Goal: Navigation & Orientation: Understand site structure

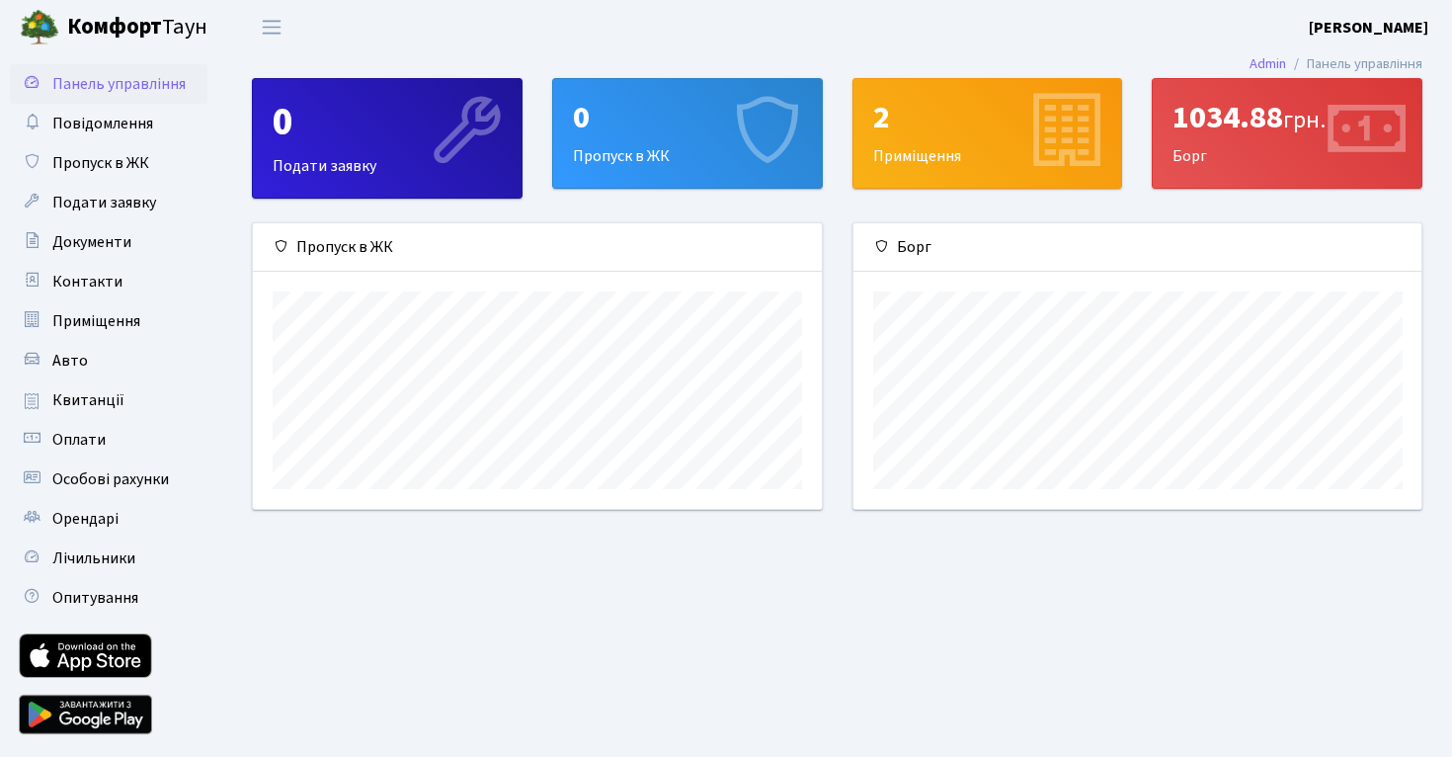
scroll to position [285, 568]
click at [114, 400] on span "Квитанції" at bounding box center [88, 400] width 72 height 22
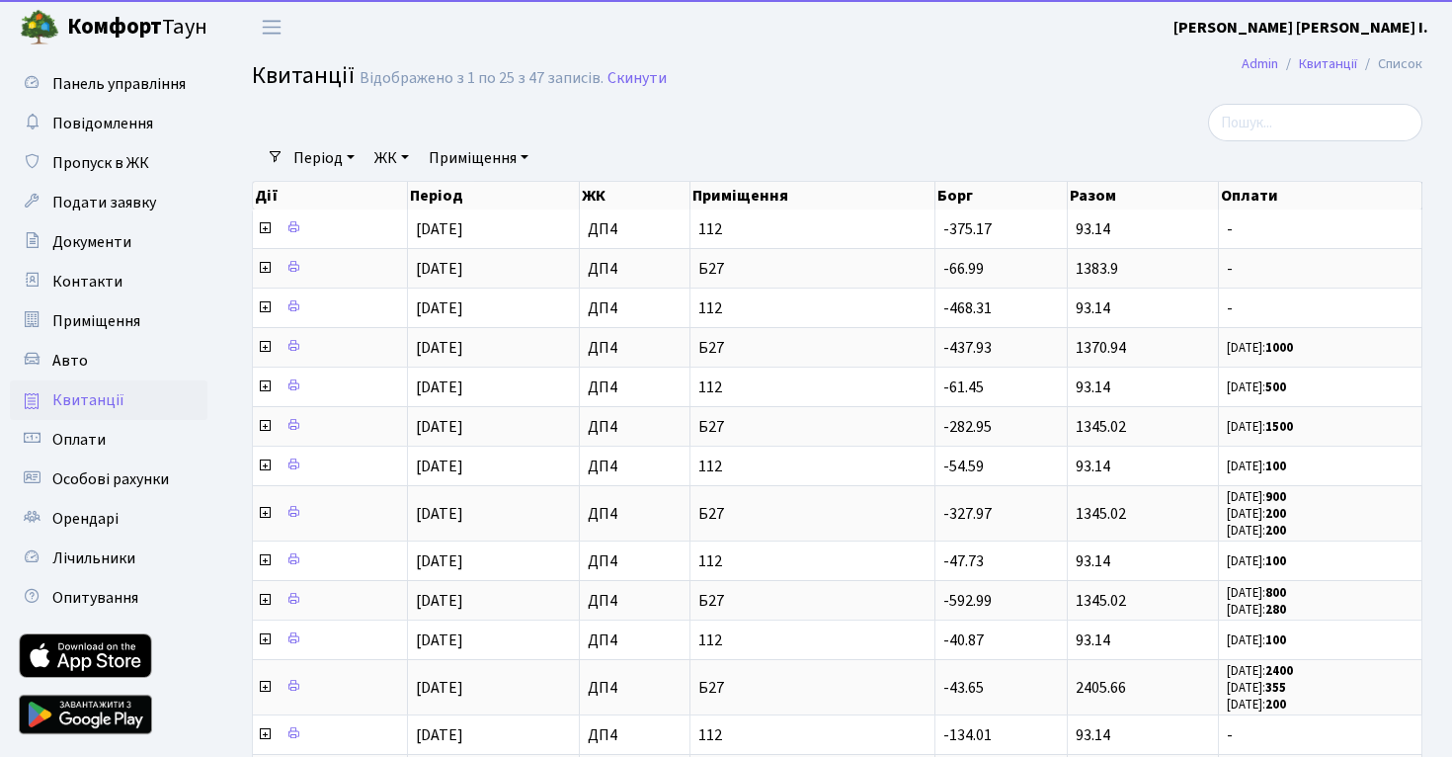
select select "25"
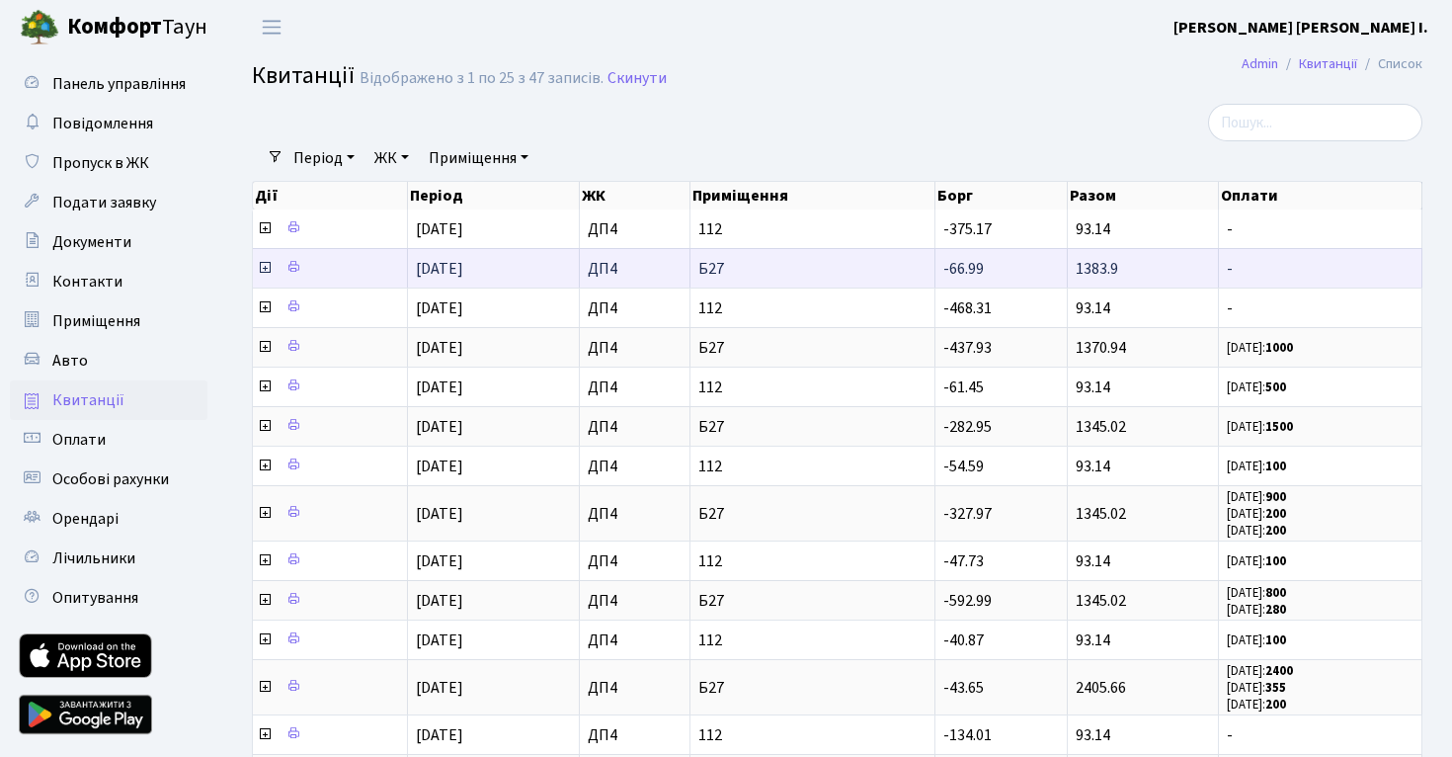
click at [269, 271] on icon at bounding box center [265, 268] width 16 height 16
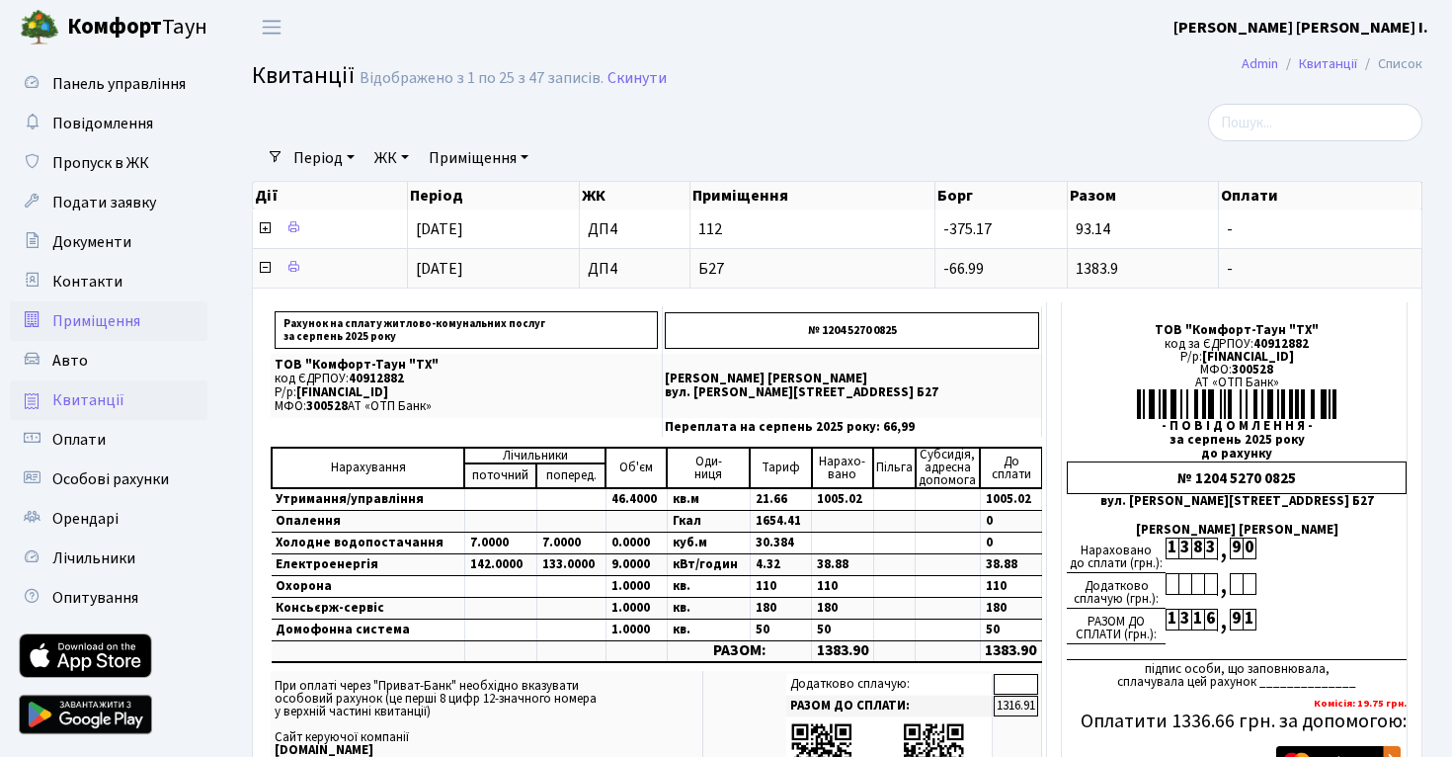
click at [95, 338] on link "Приміщення" at bounding box center [109, 321] width 198 height 40
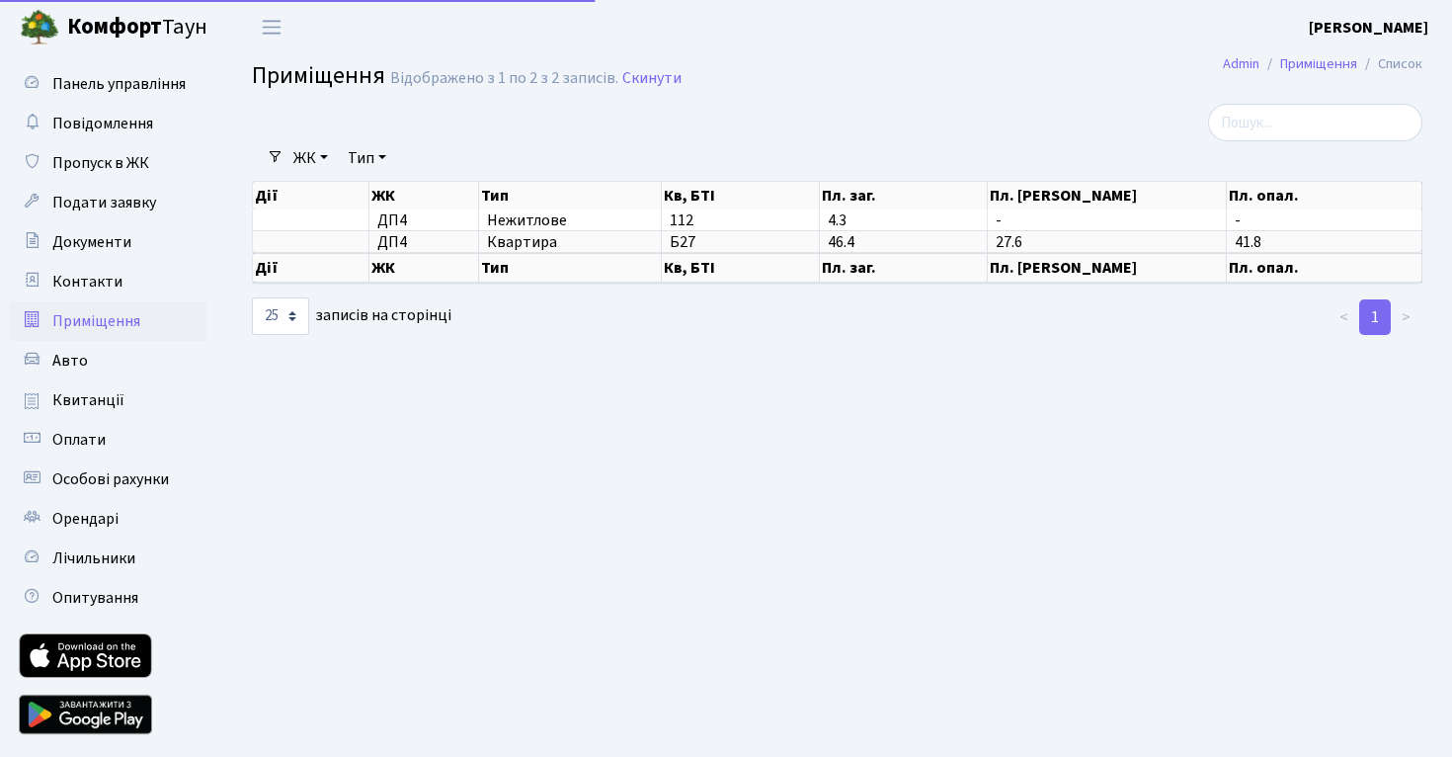
select select "25"
click at [147, 153] on span "Пропуск в ЖК" at bounding box center [100, 163] width 97 height 22
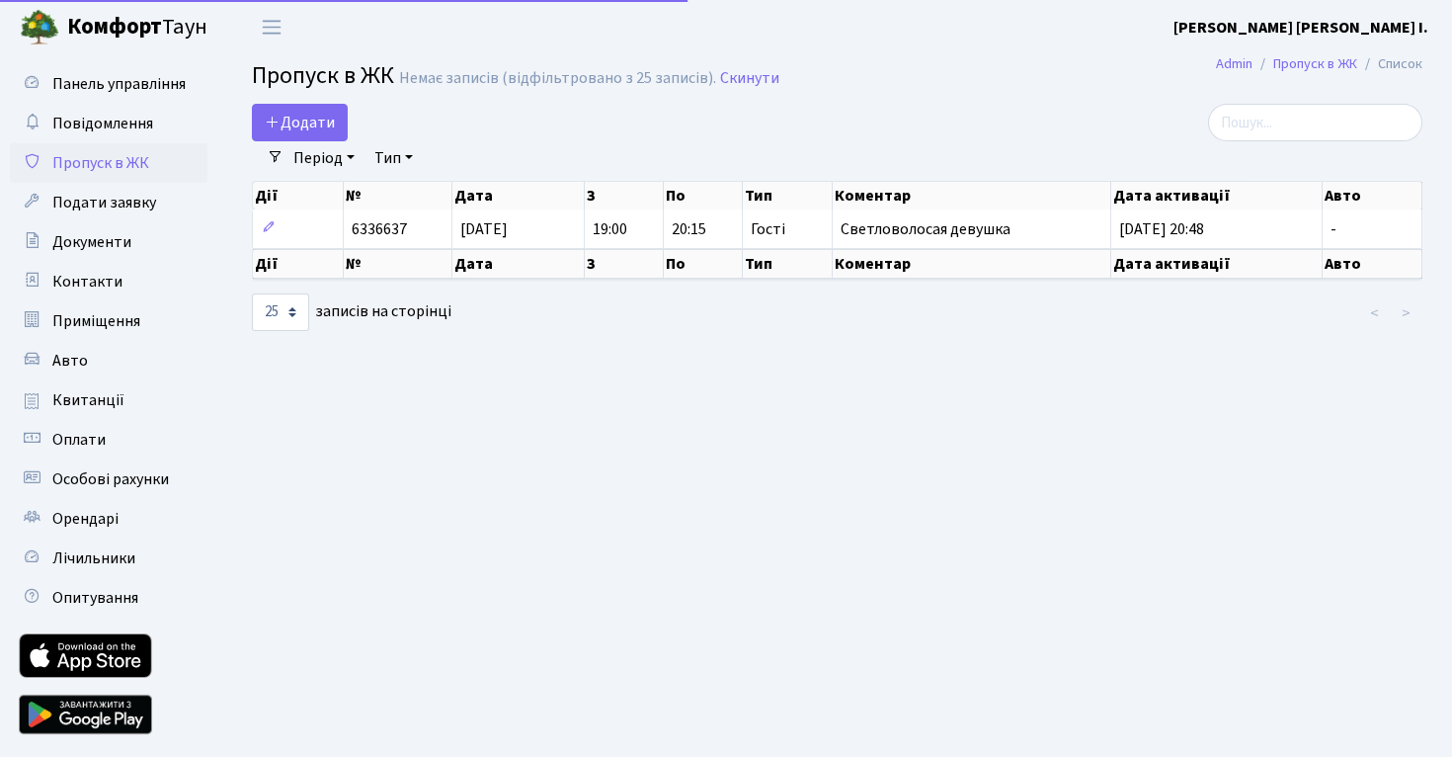
select select "25"
click at [129, 122] on span "Повідомлення" at bounding box center [102, 124] width 101 height 22
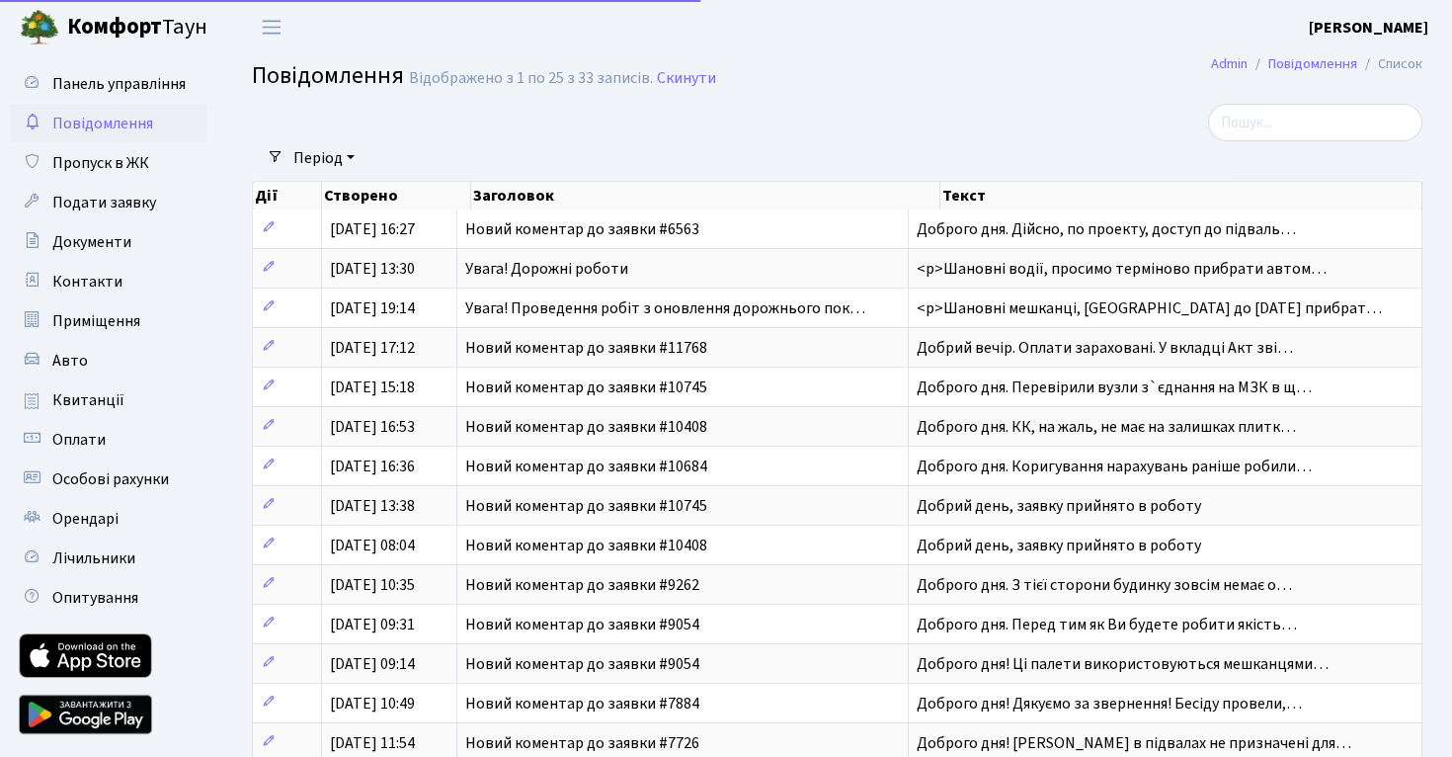
select select "25"
click at [149, 97] on link "Панель управління" at bounding box center [109, 84] width 198 height 40
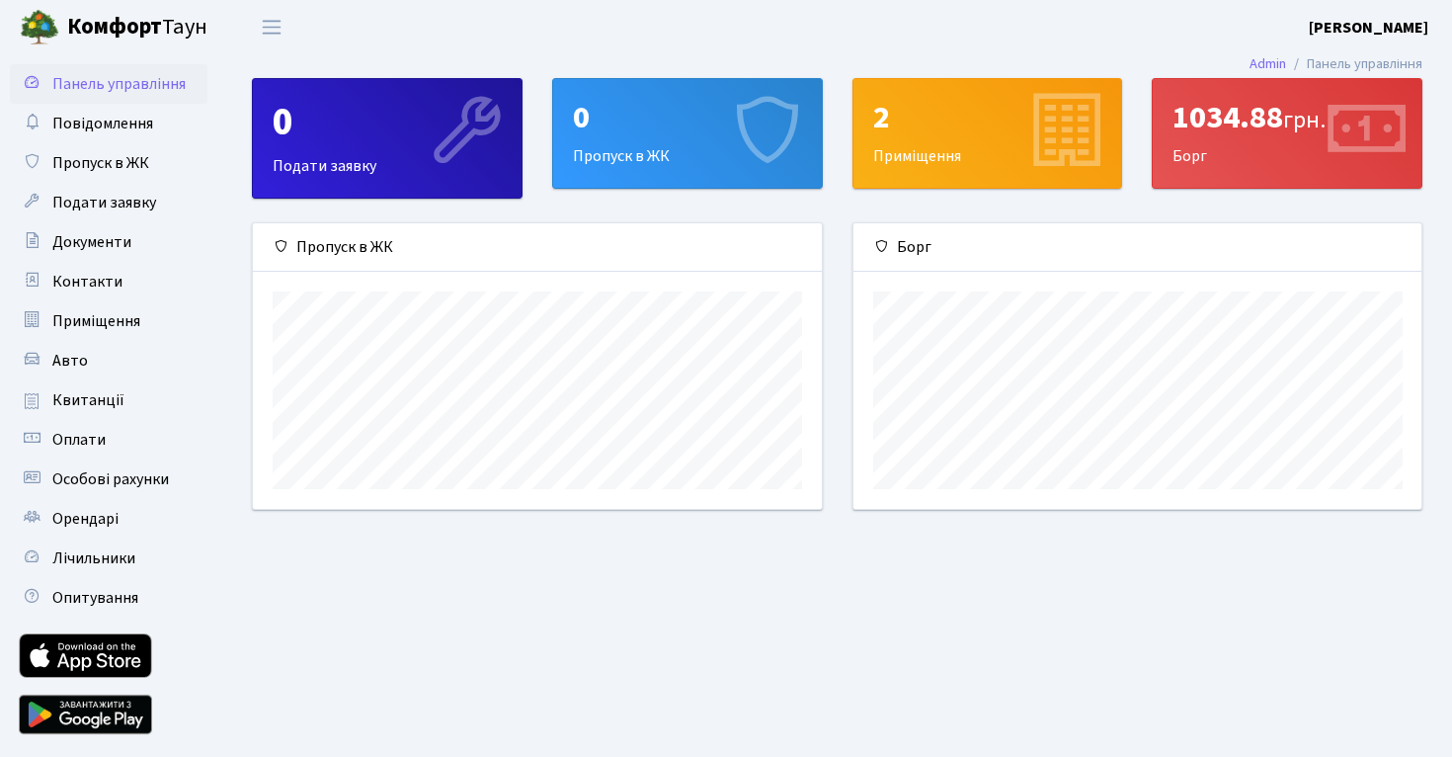
scroll to position [285, 568]
